Goal: Navigation & Orientation: Find specific page/section

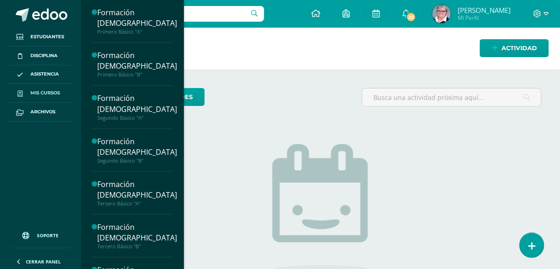
click at [35, 92] on span "Mis cursos" at bounding box center [45, 92] width 30 height 7
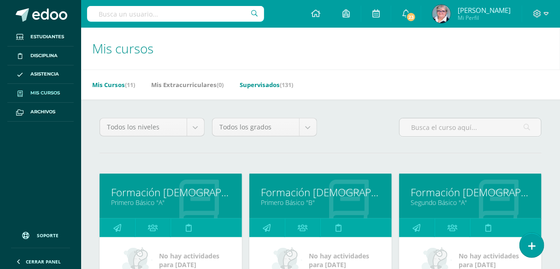
click at [259, 84] on link "Supervisados (131)" at bounding box center [266, 84] width 53 height 15
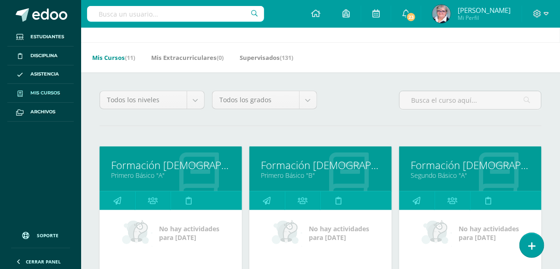
scroll to position [41, 0]
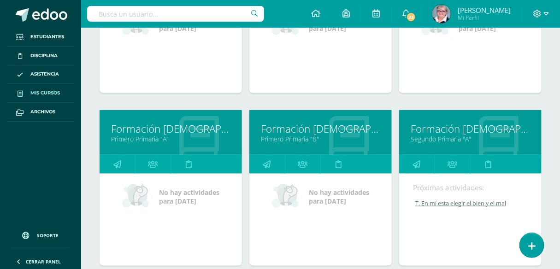
scroll to position [251, 0]
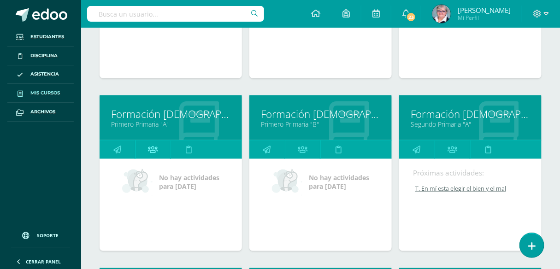
click at [157, 152] on icon at bounding box center [153, 150] width 10 height 18
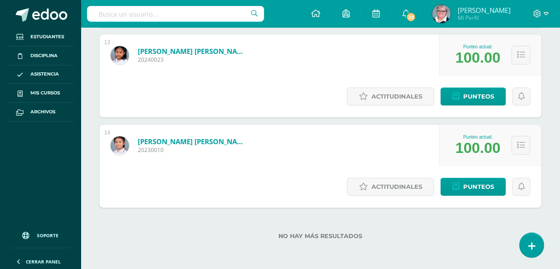
scroll to position [1209, 0]
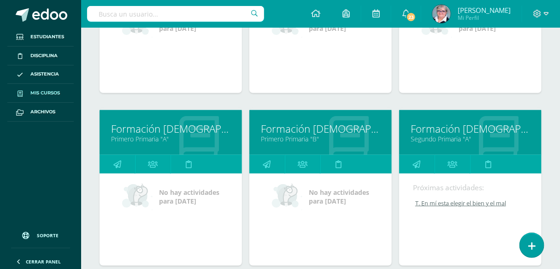
scroll to position [251, 0]
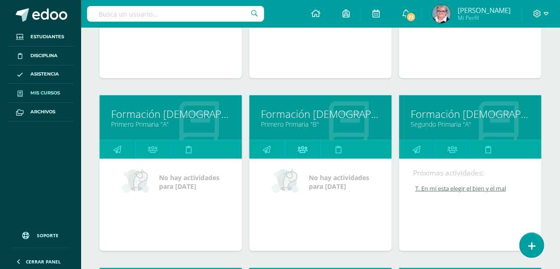
click at [306, 148] on icon at bounding box center [303, 150] width 10 height 18
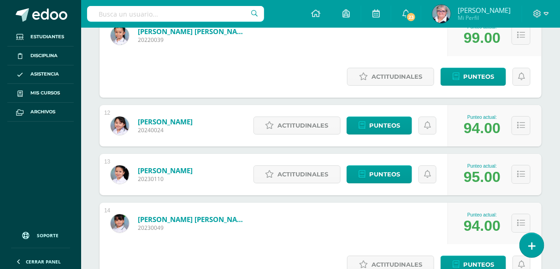
scroll to position [1126, 0]
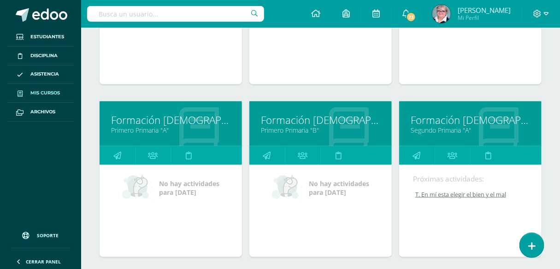
scroll to position [251, 0]
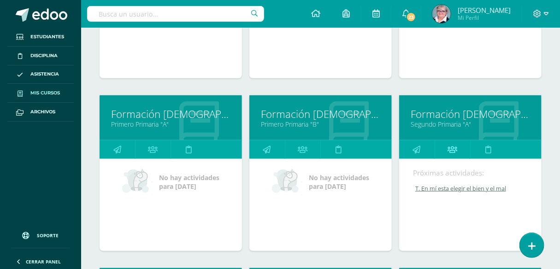
click at [451, 148] on icon at bounding box center [453, 150] width 10 height 18
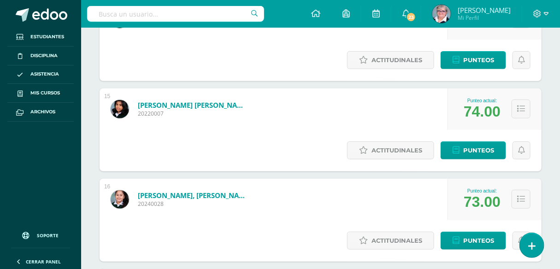
scroll to position [1336, 0]
